Goal: Task Accomplishment & Management: Manage account settings

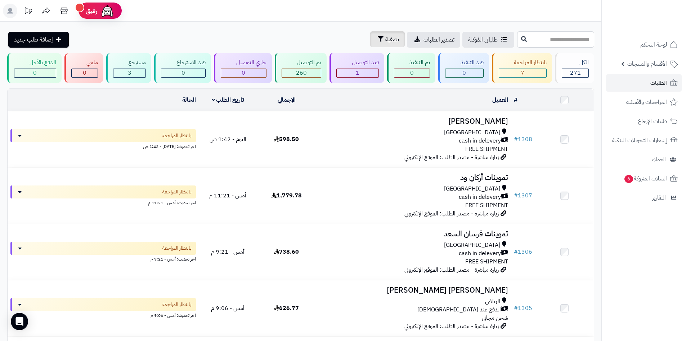
click at [386, 43] on span "تصفية" at bounding box center [393, 39] width 14 height 9
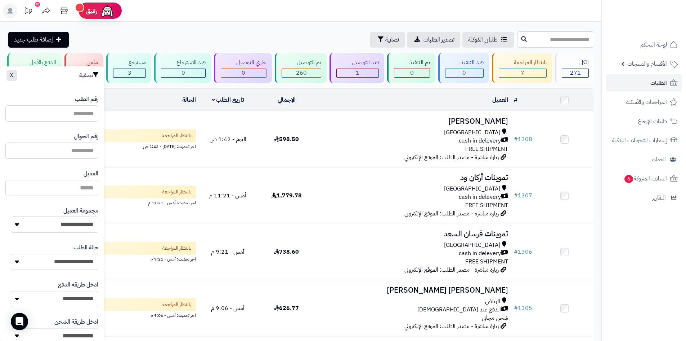
click at [67, 221] on select "**********" at bounding box center [55, 224] width 88 height 16
select select "*"
click at [11, 216] on select "**********" at bounding box center [55, 224] width 88 height 16
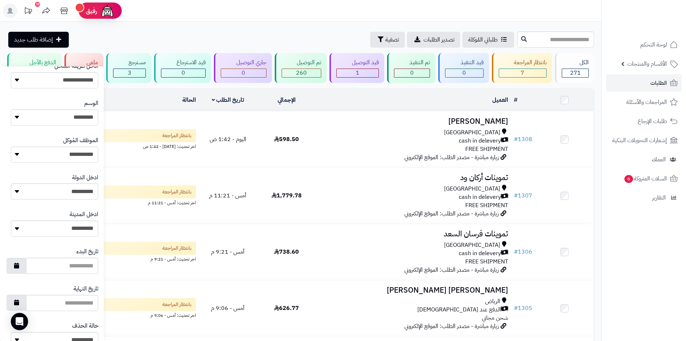
scroll to position [306, 0]
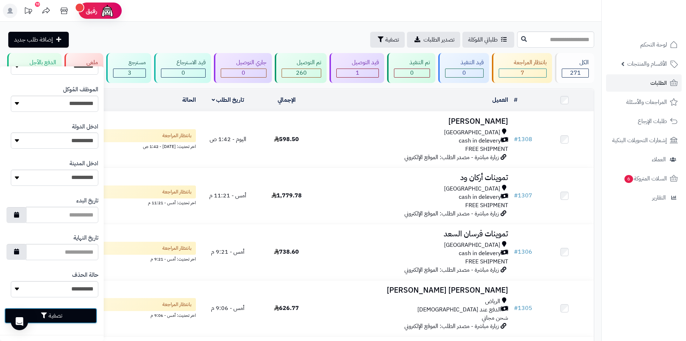
click at [91, 311] on button "تصفية" at bounding box center [50, 315] width 93 height 16
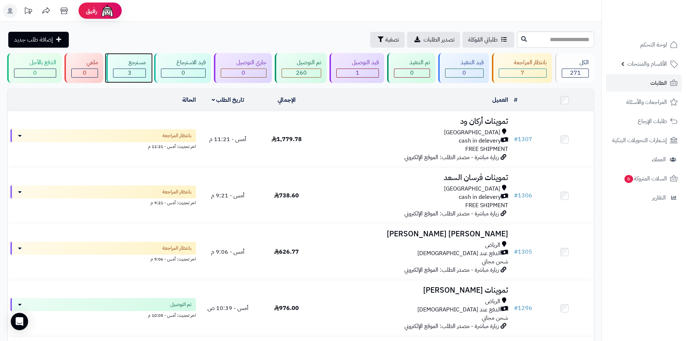
click at [139, 76] on div "3" at bounding box center [130, 73] width 32 height 8
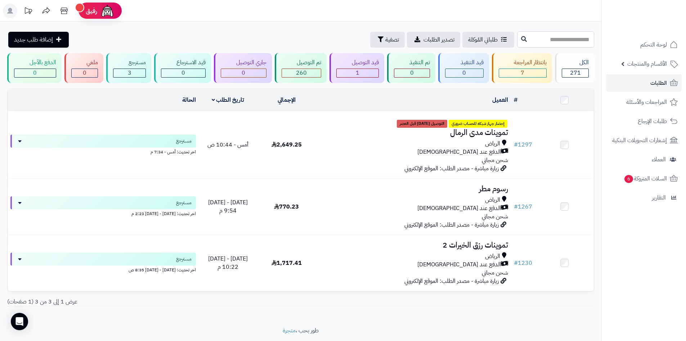
click at [543, 35] on input "text" at bounding box center [555, 39] width 77 height 16
type input "*"
type input "********"
click at [521, 40] on icon at bounding box center [524, 39] width 6 height 6
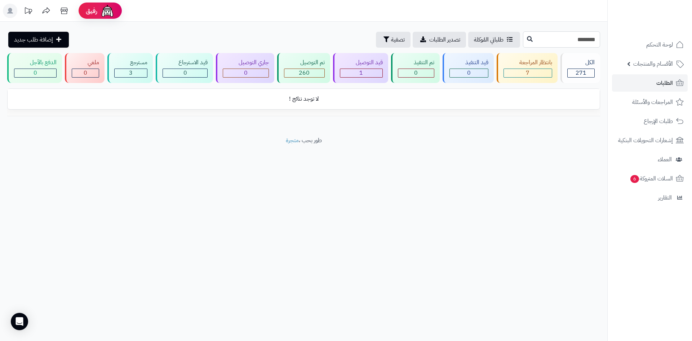
drag, startPoint x: 559, startPoint y: 43, endPoint x: 648, endPoint y: 55, distance: 89.8
click at [654, 53] on div "**********" at bounding box center [346, 170] width 692 height 341
click at [651, 78] on link "الطلبات" at bounding box center [650, 82] width 76 height 17
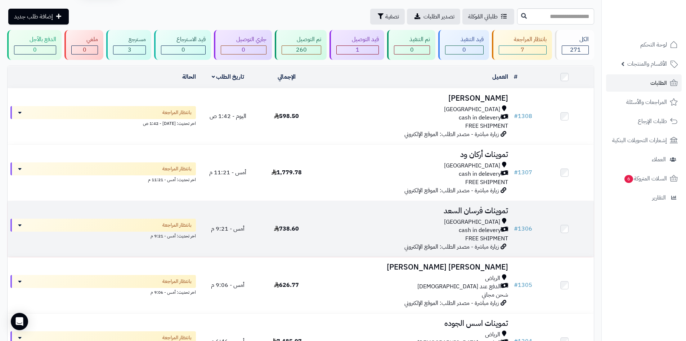
scroll to position [36, 0]
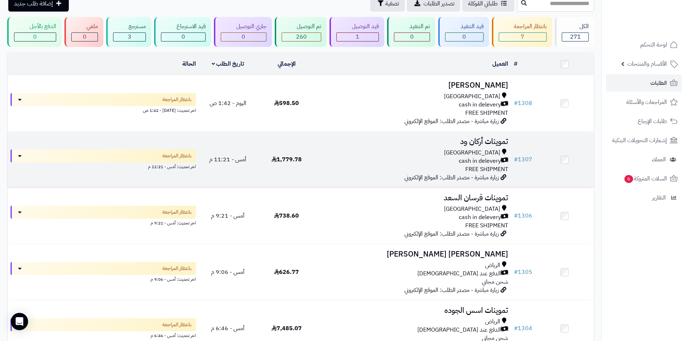
click at [429, 166] on div "Riyadh cash in delevery FREE SHIPMENT" at bounding box center [414, 160] width 190 height 25
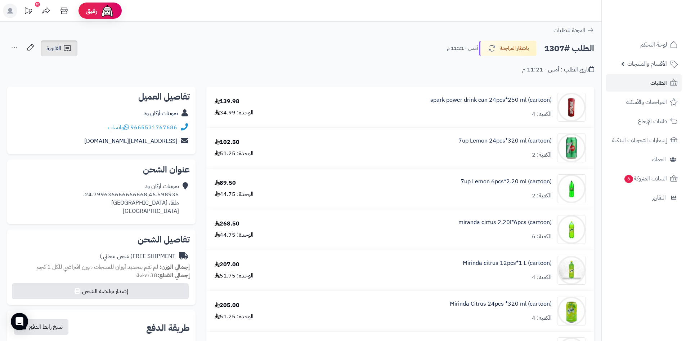
click at [67, 53] on link "الفاتورة" at bounding box center [59, 48] width 37 height 16
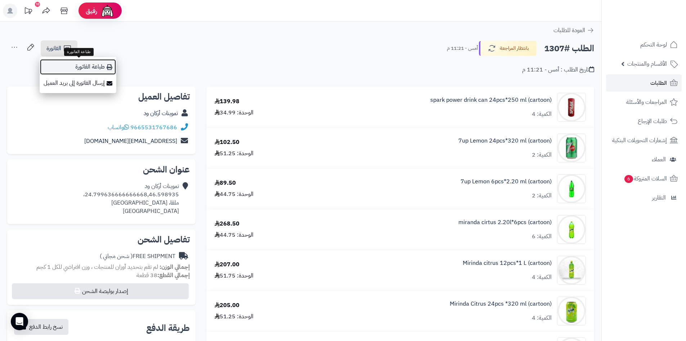
click at [89, 71] on link "طباعة الفاتورة" at bounding box center [78, 67] width 77 height 16
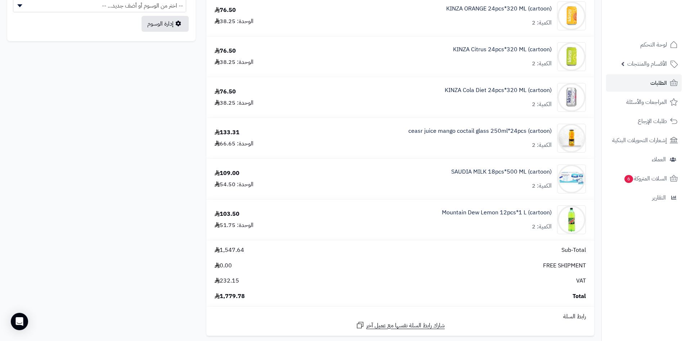
scroll to position [432, 0]
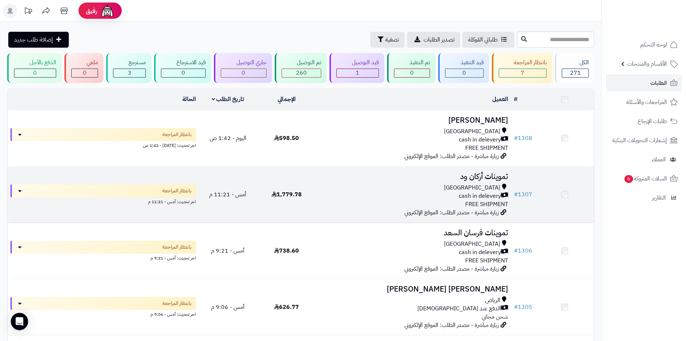
scroll to position [36, 0]
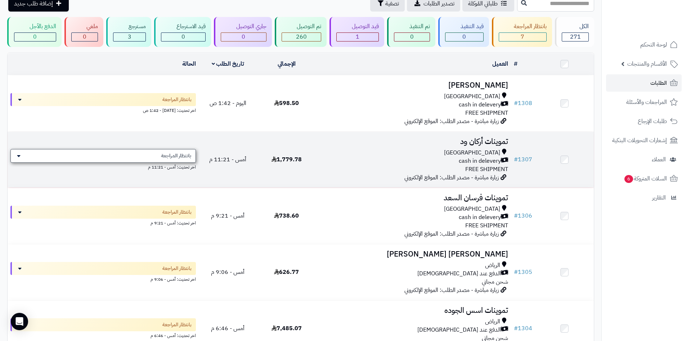
click at [187, 158] on div "بانتظار المراجعة" at bounding box center [103, 156] width 186 height 14
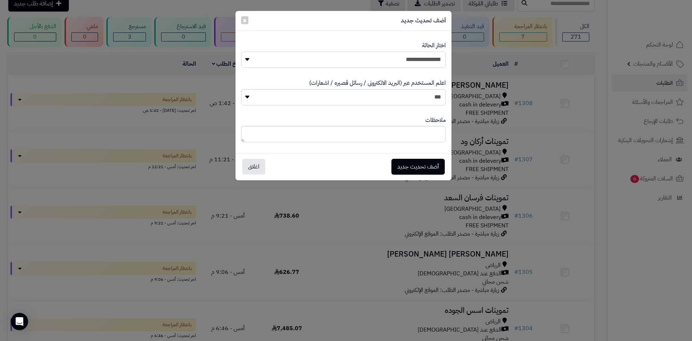
click at [403, 58] on select "**********" at bounding box center [343, 60] width 205 height 16
select select "*"
click at [241, 52] on select "**********" at bounding box center [343, 60] width 205 height 16
click at [423, 163] on button "أضف تحديث جديد" at bounding box center [417, 166] width 53 height 16
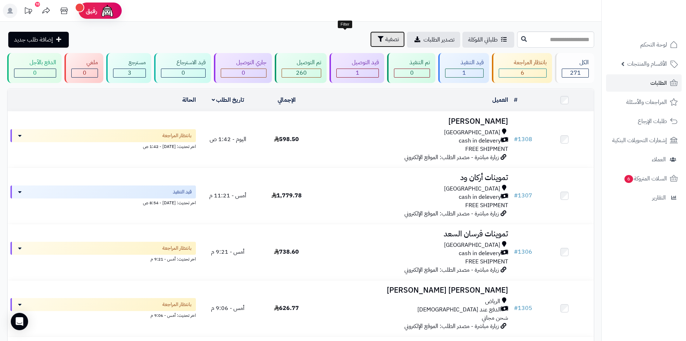
click at [386, 43] on span "تصفية" at bounding box center [393, 39] width 14 height 9
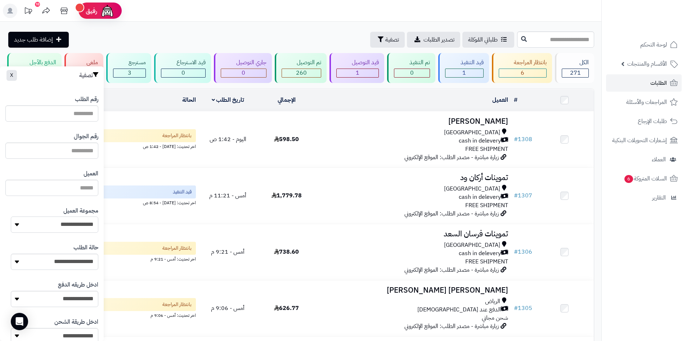
drag, startPoint x: 79, startPoint y: 222, endPoint x: 79, endPoint y: 228, distance: 6.5
click at [79, 222] on select "**********" at bounding box center [55, 224] width 88 height 16
select select "*"
click at [11, 216] on select "**********" at bounding box center [55, 224] width 88 height 16
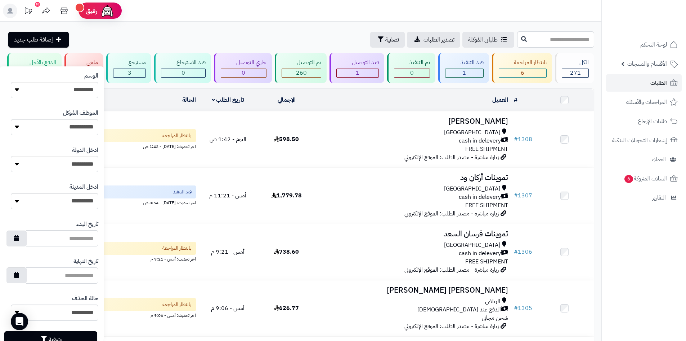
scroll to position [306, 0]
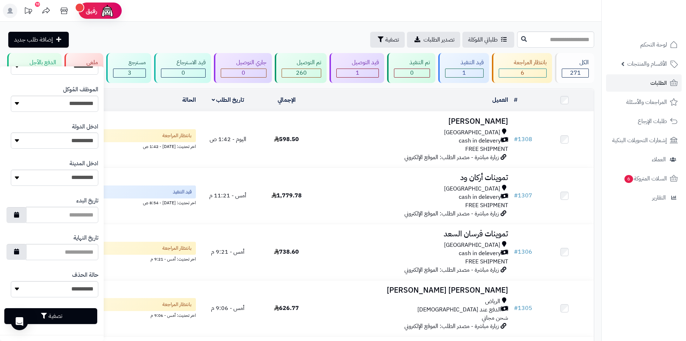
click at [82, 324] on div "تصفية" at bounding box center [51, 315] width 93 height 27
click at [92, 317] on button "تصفية" at bounding box center [50, 315] width 93 height 16
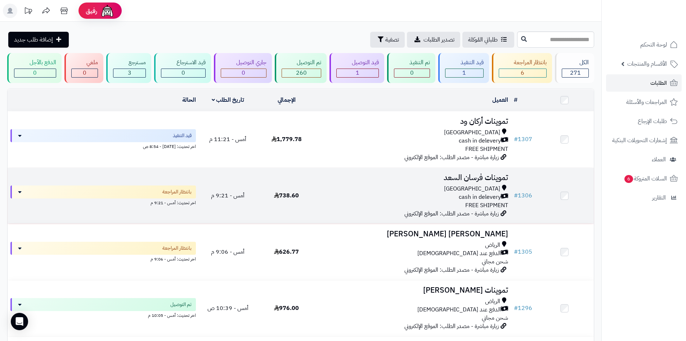
click at [373, 193] on div "cash in delevery" at bounding box center [414, 197] width 190 height 8
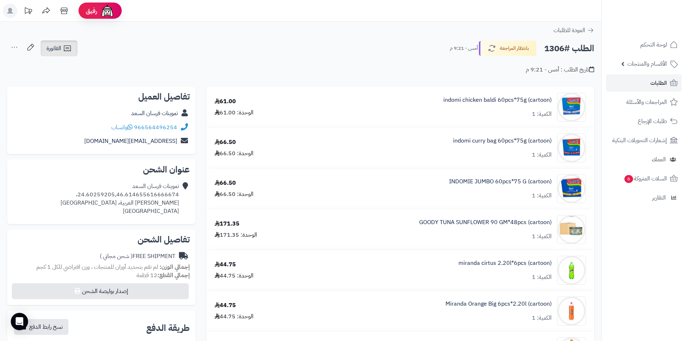
click at [61, 41] on link "الفاتورة" at bounding box center [59, 48] width 37 height 16
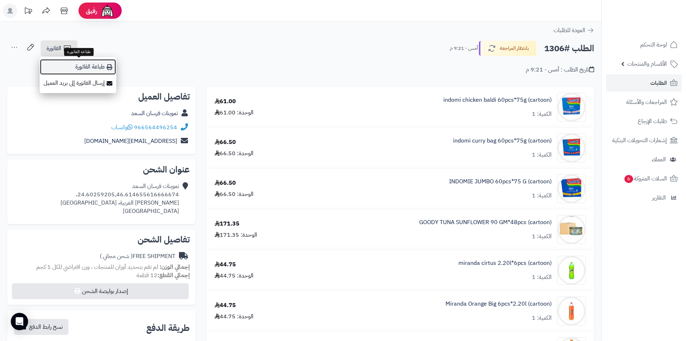
click at [101, 63] on link "طباعة الفاتورة" at bounding box center [78, 67] width 77 height 16
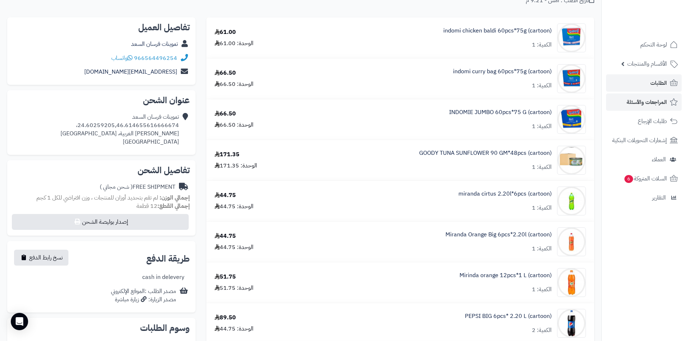
scroll to position [72, 0]
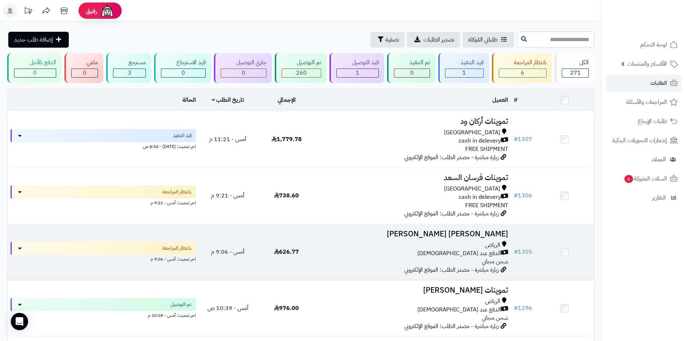
scroll to position [36, 0]
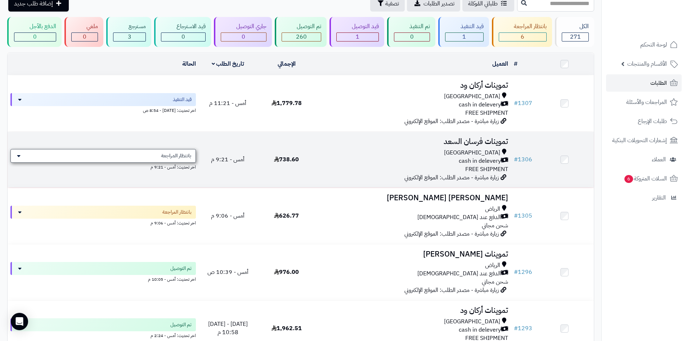
click at [182, 156] on span "بانتظار المراجعة" at bounding box center [176, 155] width 30 height 7
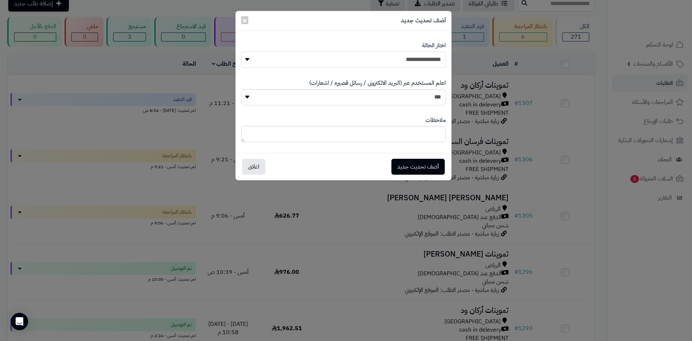
click at [380, 62] on select "**********" at bounding box center [343, 60] width 205 height 16
select select "**"
click at [241, 52] on select "**********" at bounding box center [343, 60] width 205 height 16
click at [423, 160] on button "أضف تحديث جديد" at bounding box center [417, 166] width 53 height 16
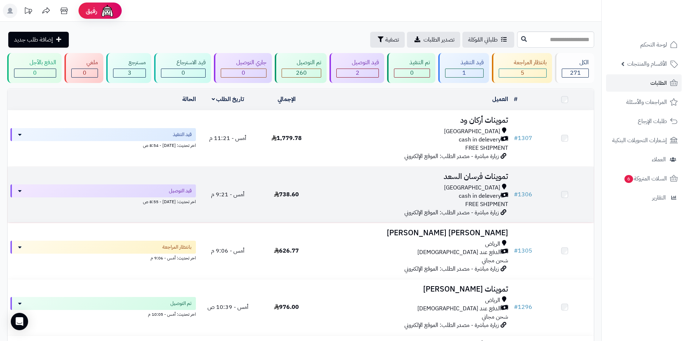
scroll to position [36, 0]
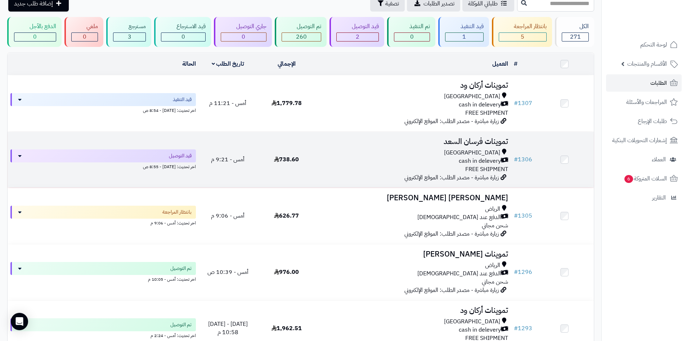
click at [384, 166] on div "Riyadh cash in delevery FREE SHIPMENT" at bounding box center [414, 160] width 190 height 25
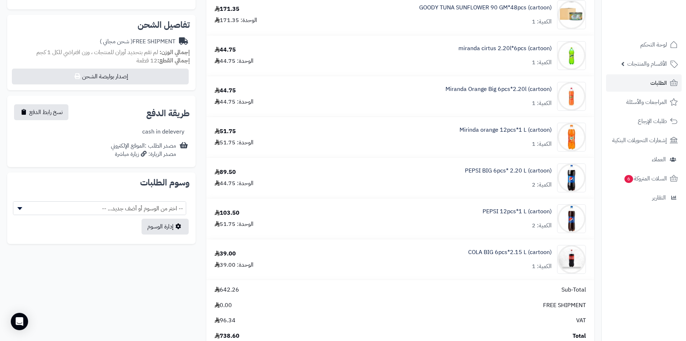
scroll to position [213, 0]
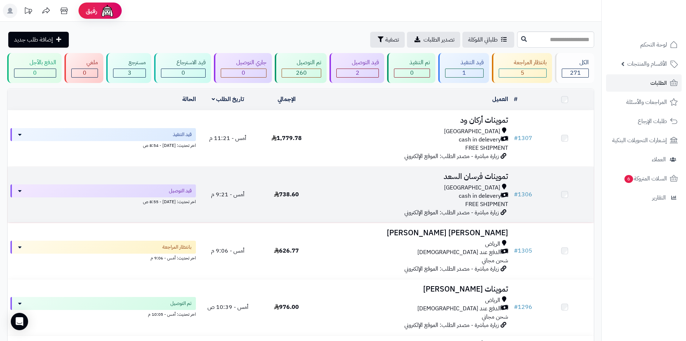
scroll to position [36, 0]
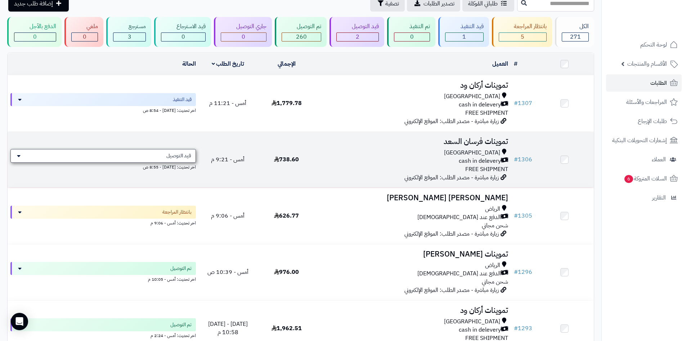
click at [166, 158] on div "قيد التوصيل" at bounding box center [103, 156] width 186 height 14
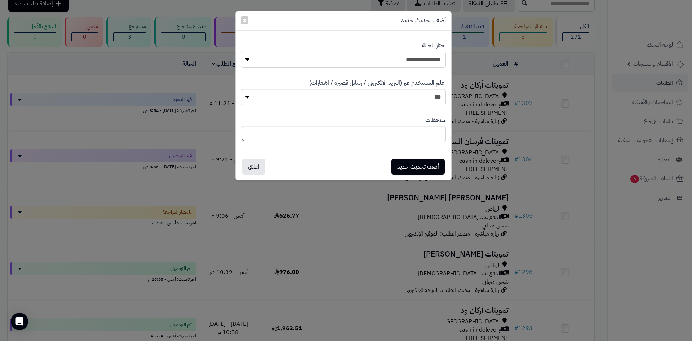
click at [390, 60] on select "**********" at bounding box center [343, 60] width 205 height 16
click at [241, 52] on select "**********" at bounding box center [343, 60] width 205 height 16
click at [421, 62] on select "**********" at bounding box center [343, 60] width 205 height 16
select select "*"
click at [241, 52] on select "**********" at bounding box center [343, 60] width 205 height 16
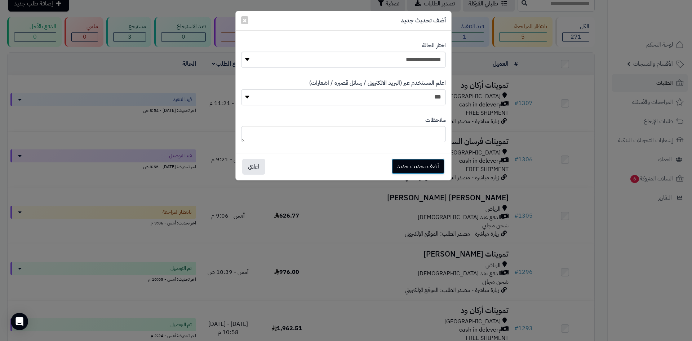
click at [411, 169] on button "أضف تحديث جديد" at bounding box center [417, 166] width 53 height 16
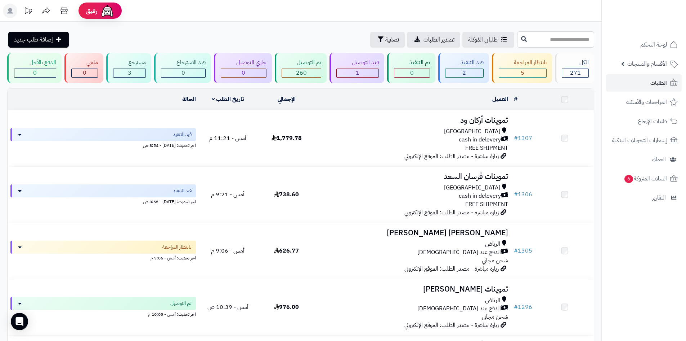
scroll to position [36, 0]
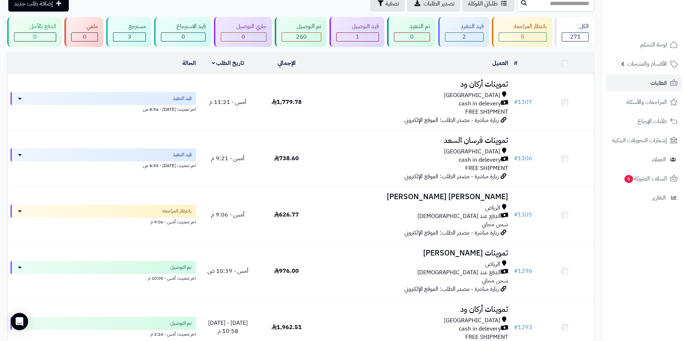
click at [341, 223] on div "[PERSON_NAME] عند الاستلام شحن مجاني" at bounding box center [414, 216] width 190 height 25
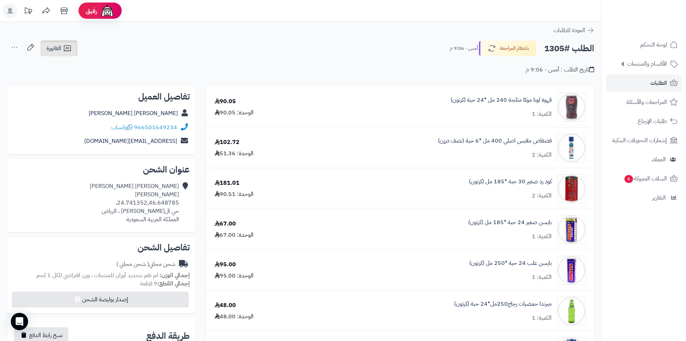
click at [67, 52] on icon at bounding box center [67, 48] width 9 height 9
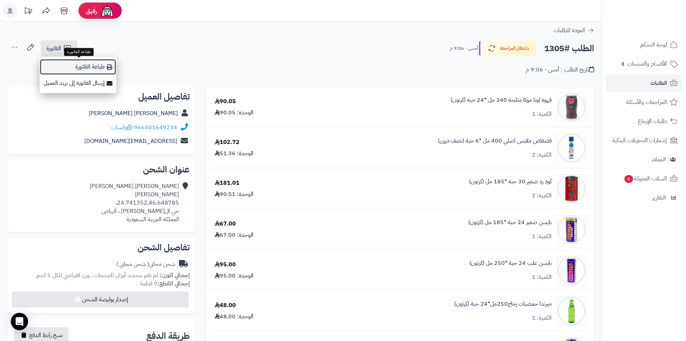
click at [77, 71] on link "طباعة الفاتورة" at bounding box center [78, 67] width 77 height 16
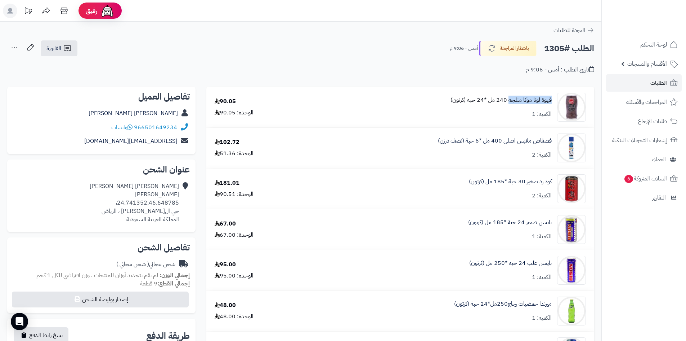
drag, startPoint x: 554, startPoint y: 97, endPoint x: 509, endPoint y: 102, distance: 45.0
click at [509, 102] on div "قهوة لونا موكا مثلجة 240 مل *24 حبة (كرتون) الكمية: 1" at bounding box center [449, 107] width 284 height 29
copy link "قهوة لونا موكا مثلجة"
drag, startPoint x: 555, startPoint y: 138, endPoint x: 492, endPoint y: 139, distance: 63.1
click at [492, 139] on div "فضفاض ملابس اصلي 400 مل *6 حبة (نصف درزن) الكمية: 2" at bounding box center [449, 147] width 284 height 29
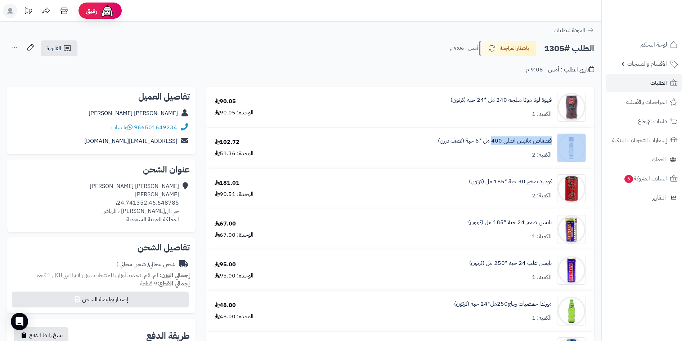
copy div "فضفاض ملابس اصلي 400"
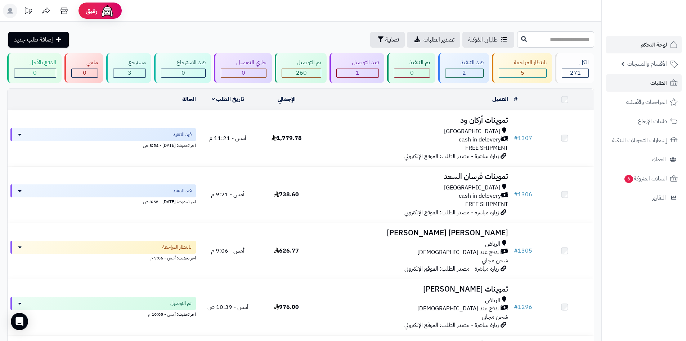
scroll to position [36, 0]
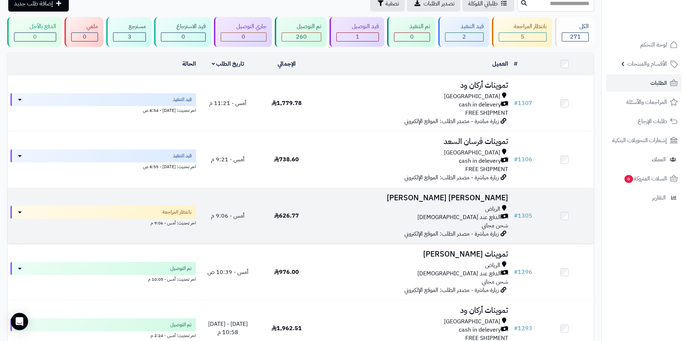
click at [315, 219] on td "626.77" at bounding box center [286, 216] width 59 height 56
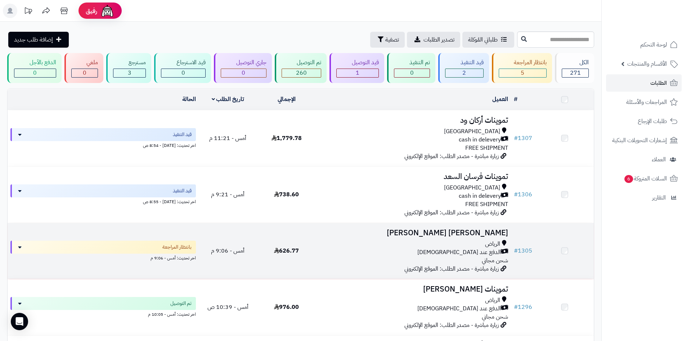
scroll to position [36, 0]
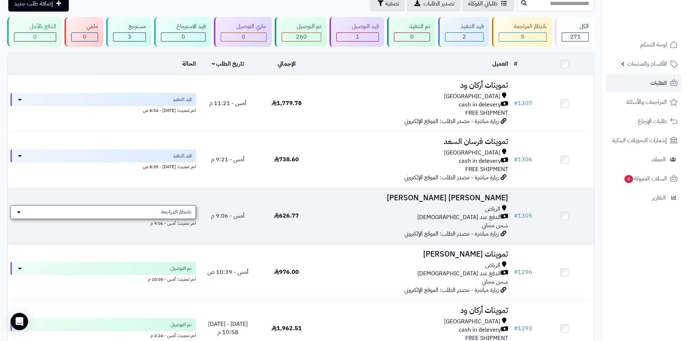
click at [157, 206] on div "بانتظار المراجعة" at bounding box center [103, 212] width 186 height 14
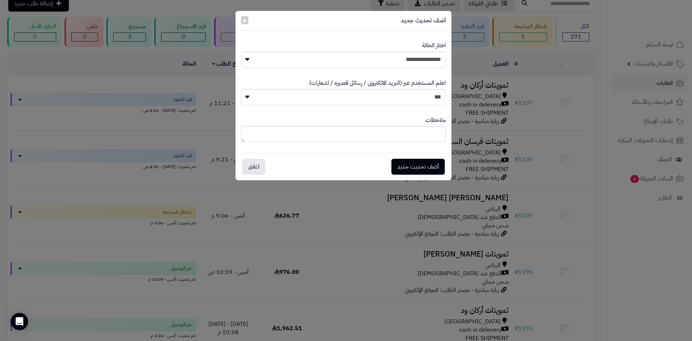
click at [379, 68] on div "**********" at bounding box center [343, 54] width 205 height 37
click at [403, 52] on select "**********" at bounding box center [343, 60] width 205 height 16
select select "*"
click at [241, 52] on select "**********" at bounding box center [343, 60] width 205 height 16
click at [437, 161] on button "أضف تحديث جديد" at bounding box center [417, 166] width 53 height 16
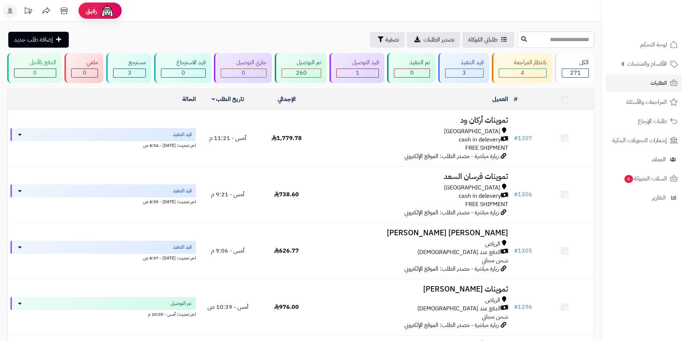
scroll to position [36, 0]
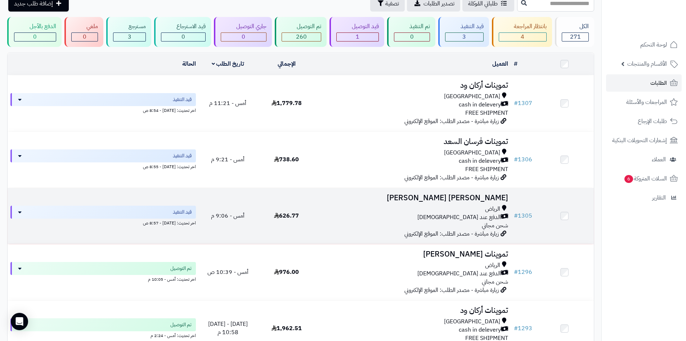
click at [406, 205] on div "الرياض" at bounding box center [414, 209] width 190 height 8
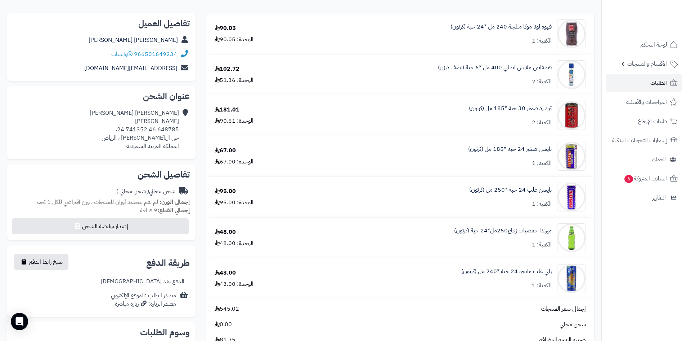
scroll to position [72, 0]
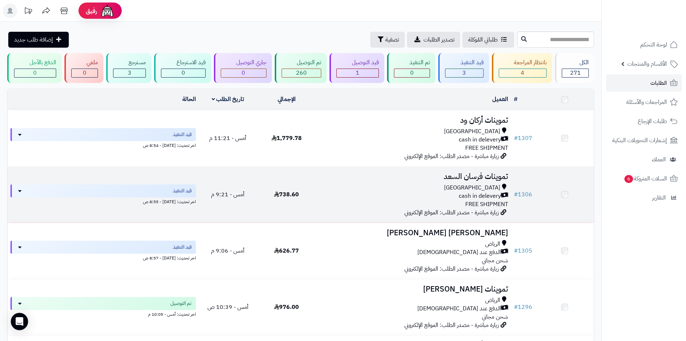
scroll to position [36, 0]
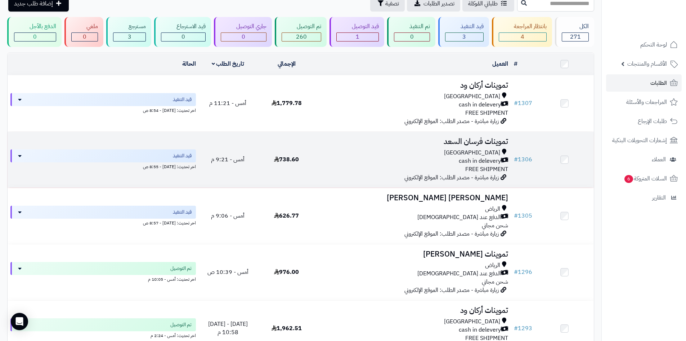
click at [338, 174] on td "تموينات فرسان السعد Riyadh cash in delevery FREE SHIPMENT زيارة مباشرة - مصدر ا…" at bounding box center [413, 160] width 195 height 56
click at [268, 163] on td "738.60" at bounding box center [286, 160] width 59 height 56
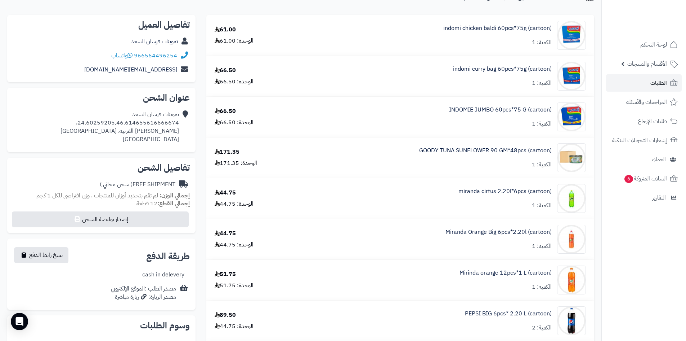
scroll to position [36, 0]
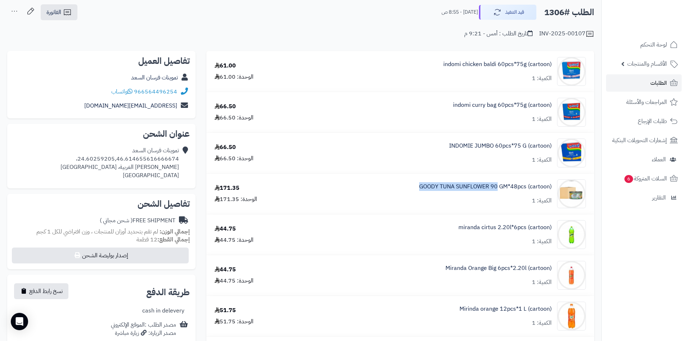
drag, startPoint x: 404, startPoint y: 186, endPoint x: 497, endPoint y: 191, distance: 93.1
click at [497, 191] on div "GOODY TUNA SUNFLOWER 90 GM*48pcs (cartoon) الكمية: 1" at bounding box center [448, 193] width 288 height 29
copy link "GOODY TUNA SUNFLOWER 90"
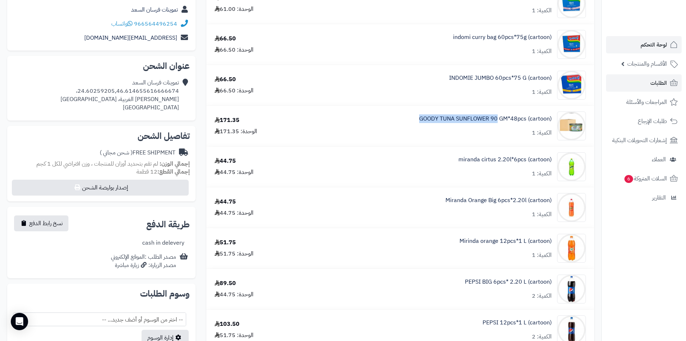
scroll to position [108, 0]
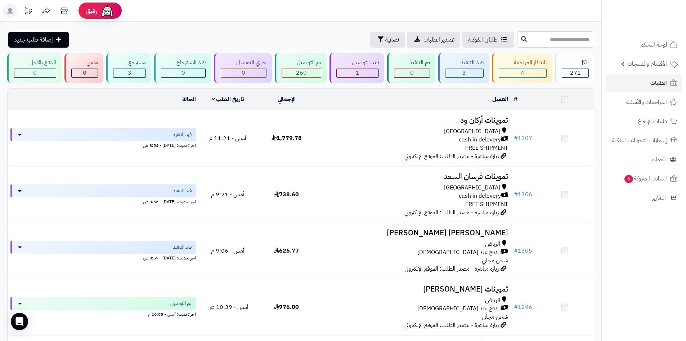
scroll to position [36, 0]
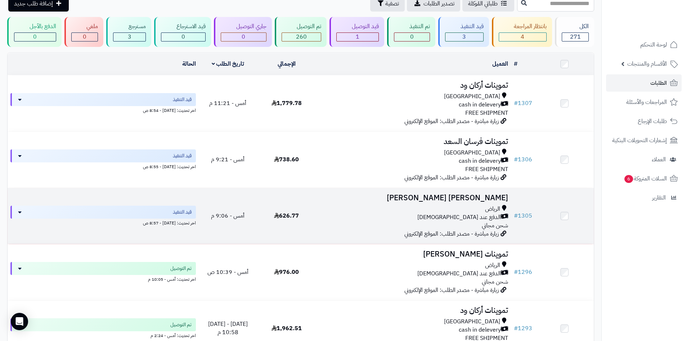
click at [458, 214] on div "الدفع عند الاستلام" at bounding box center [414, 217] width 190 height 8
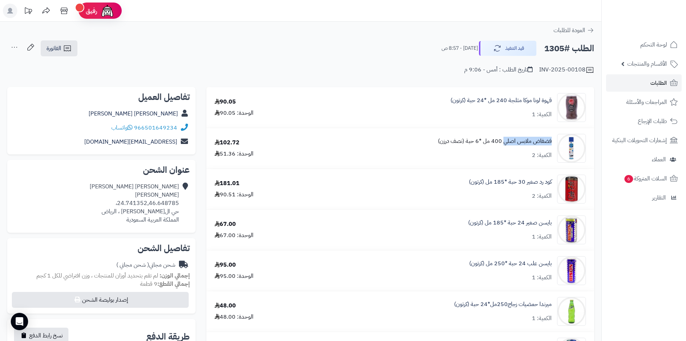
drag, startPoint x: 553, startPoint y: 139, endPoint x: 506, endPoint y: 143, distance: 47.4
click at [506, 143] on div "فضفاض ملابس اصلي 400 مل *6 حبة (نصف درزن) الكمية: 2" at bounding box center [449, 148] width 284 height 29
copy link "فضفاض ملابس اصلي"
click at [66, 48] on icon at bounding box center [67, 48] width 7 height 6
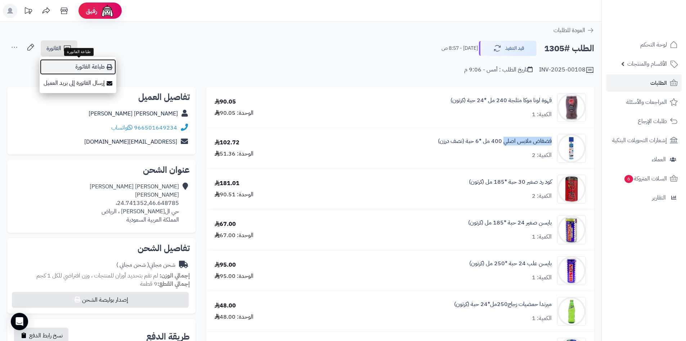
click at [96, 66] on link "طباعة الفاتورة" at bounding box center [78, 67] width 77 height 16
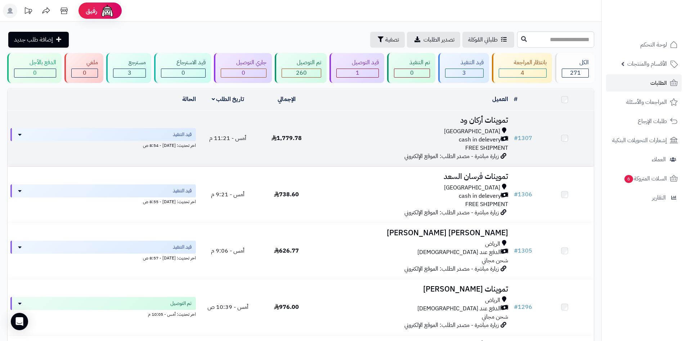
scroll to position [36, 0]
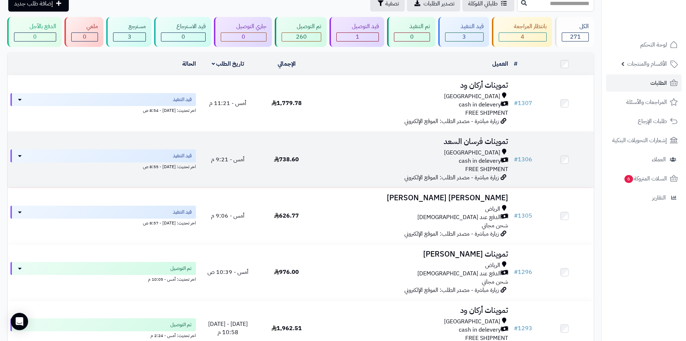
click at [399, 147] on td "تموينات فرسان ال[PERSON_NAME] cash in delevery FREE SHIPMENT زيارة مباشرة - مصد…" at bounding box center [413, 160] width 195 height 56
click at [325, 151] on div "[GEOGRAPHIC_DATA]" at bounding box center [414, 152] width 190 height 8
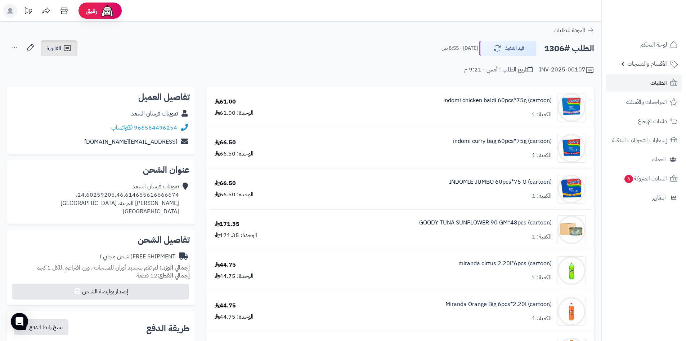
click at [67, 49] on icon at bounding box center [67, 48] width 7 height 6
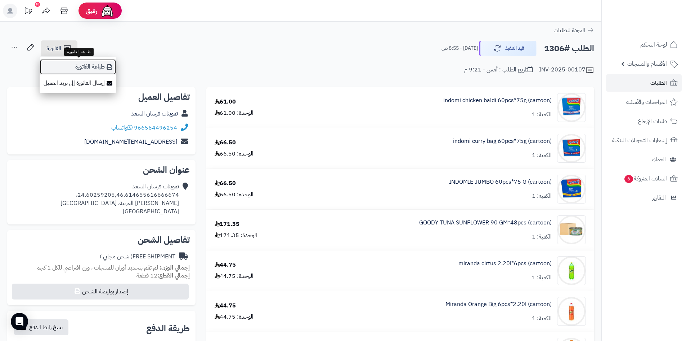
click at [108, 68] on icon at bounding box center [110, 67] width 6 height 6
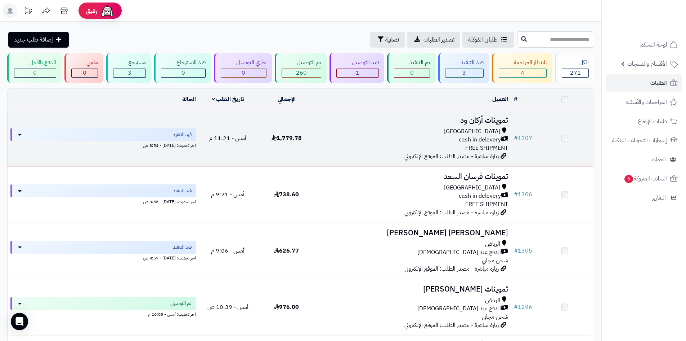
scroll to position [36, 0]
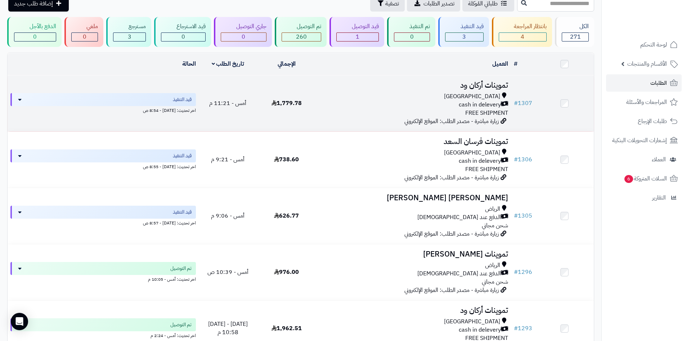
click at [382, 99] on div "[GEOGRAPHIC_DATA]" at bounding box center [414, 96] width 190 height 8
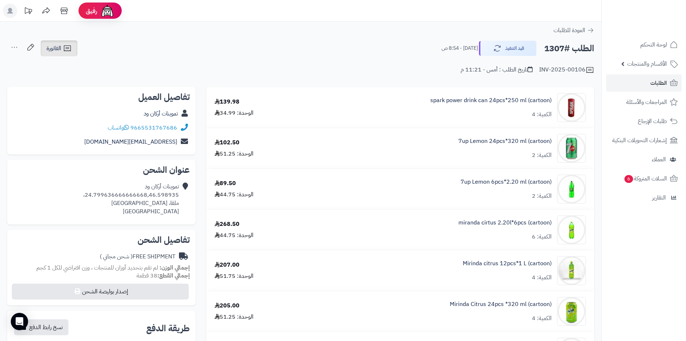
click at [68, 50] on icon at bounding box center [67, 48] width 9 height 9
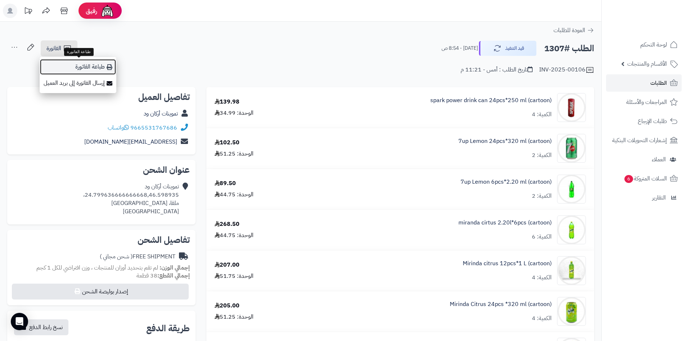
click at [85, 66] on link "طباعة الفاتورة" at bounding box center [78, 67] width 77 height 16
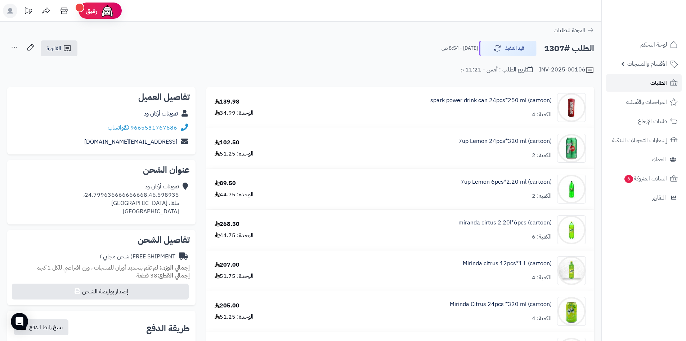
click at [646, 83] on link "الطلبات" at bounding box center [644, 82] width 76 height 17
